Goal: Information Seeking & Learning: Check status

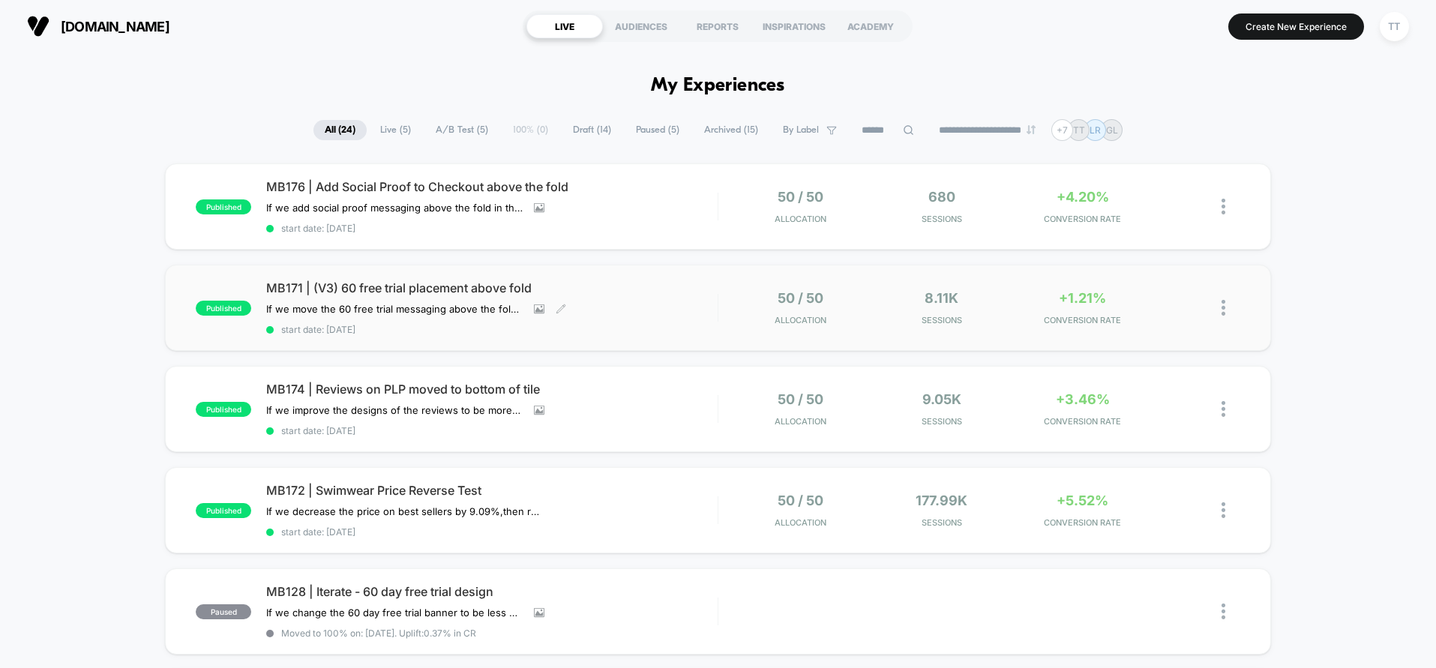
click at [616, 292] on span "MB171 | (V3) 60 free trial placement above fold" at bounding box center [491, 287] width 451 height 15
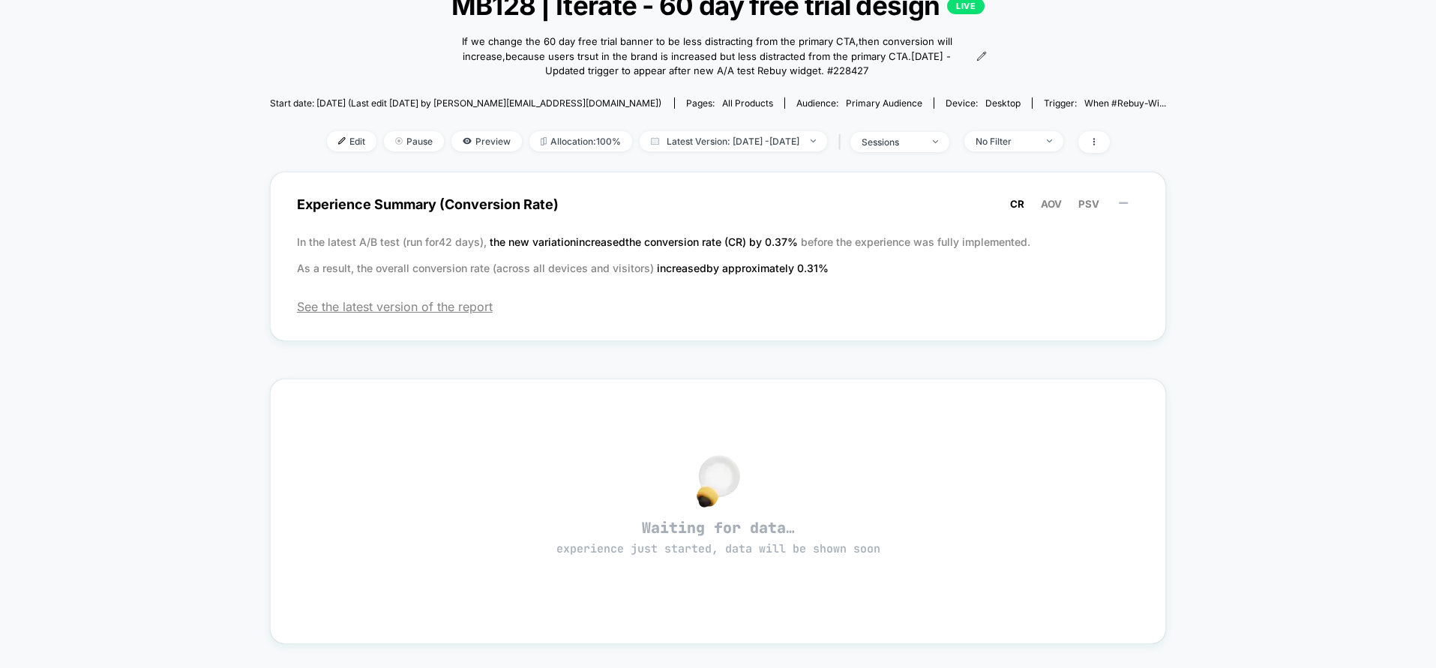
scroll to position [356, 0]
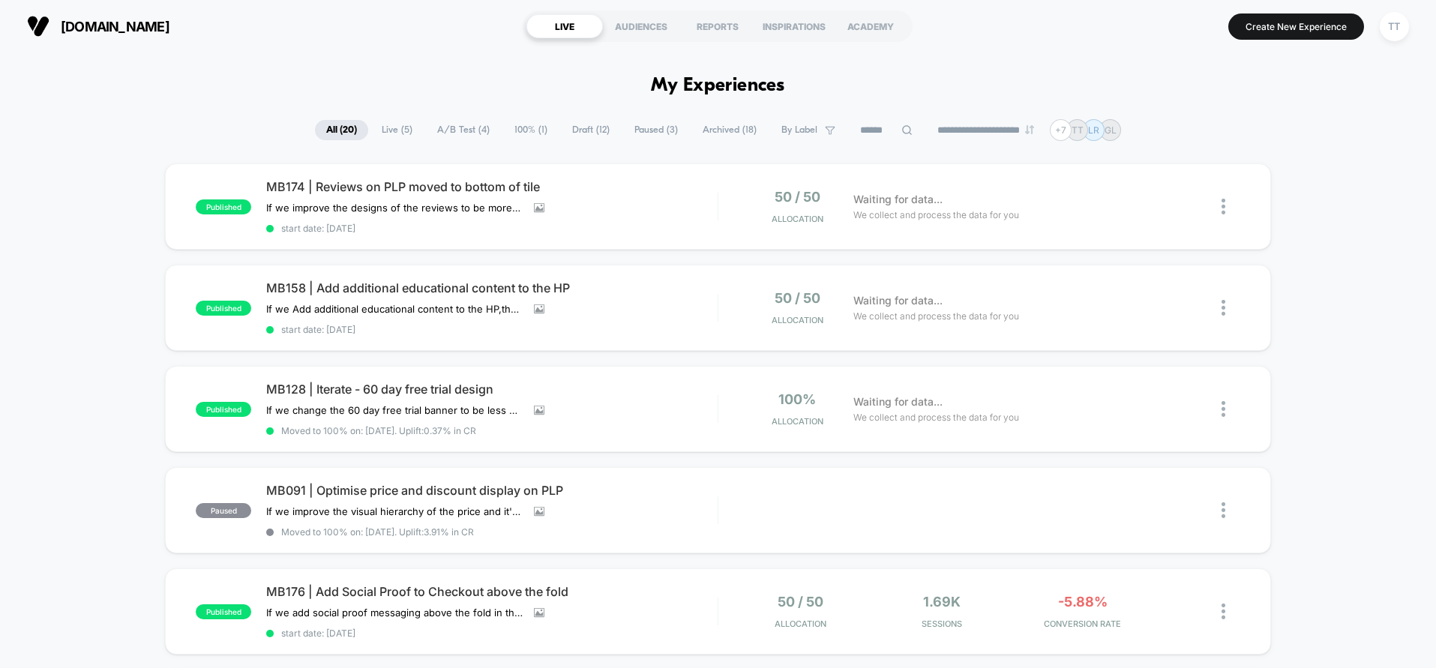
click at [393, 127] on span "Live ( 5 )" at bounding box center [396, 130] width 53 height 20
